Goal: Task Accomplishment & Management: Manage account settings

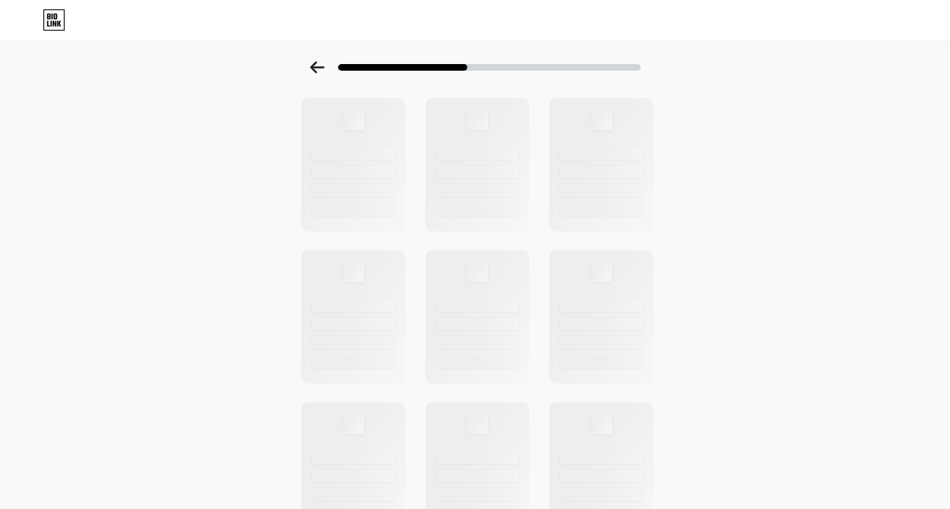
scroll to position [437, 0]
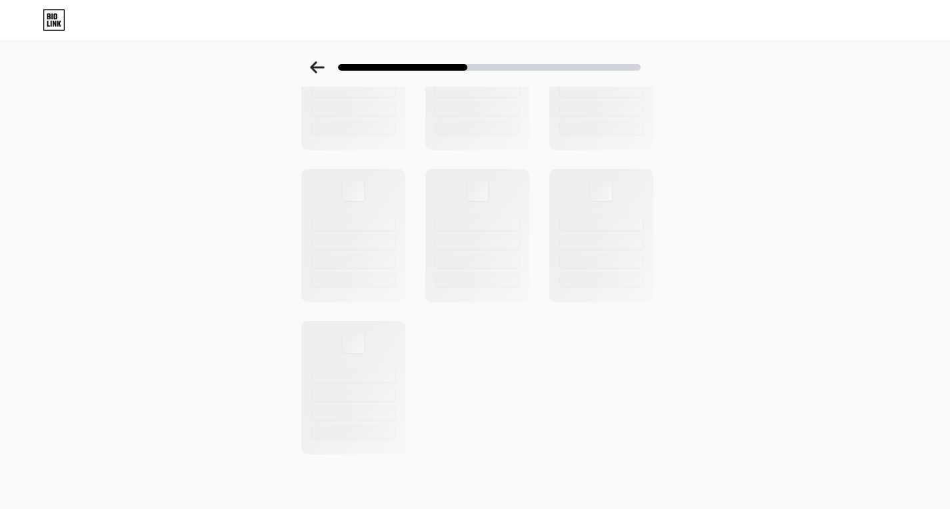
click at [157, 242] on div "Select a theme" at bounding box center [475, 40] width 950 height 831
drag, startPoint x: 295, startPoint y: 223, endPoint x: 408, endPoint y: 233, distance: 113.8
click at [295, 228] on div "Select a theme" at bounding box center [475, 40] width 950 height 831
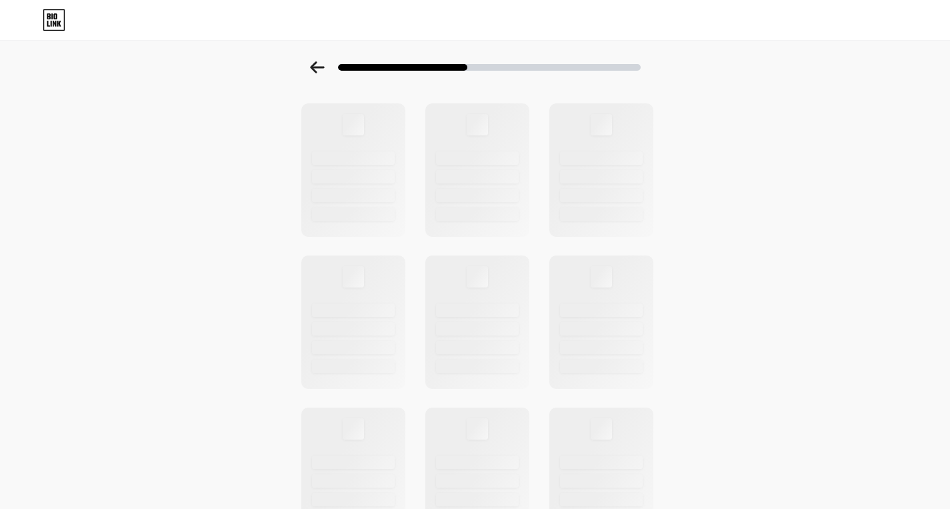
scroll to position [141, 0]
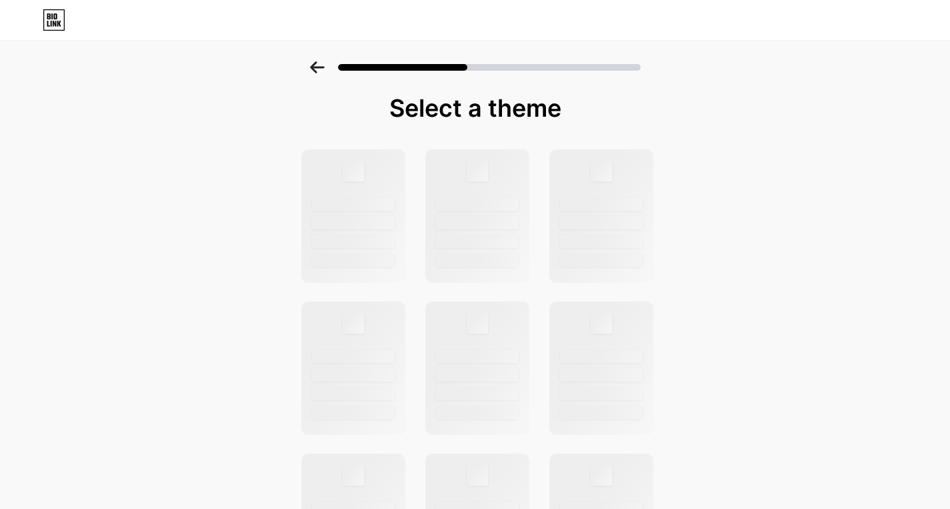
click at [723, 99] on div "Select a theme" at bounding box center [475, 476] width 950 height 831
